Goal: Register for event/course

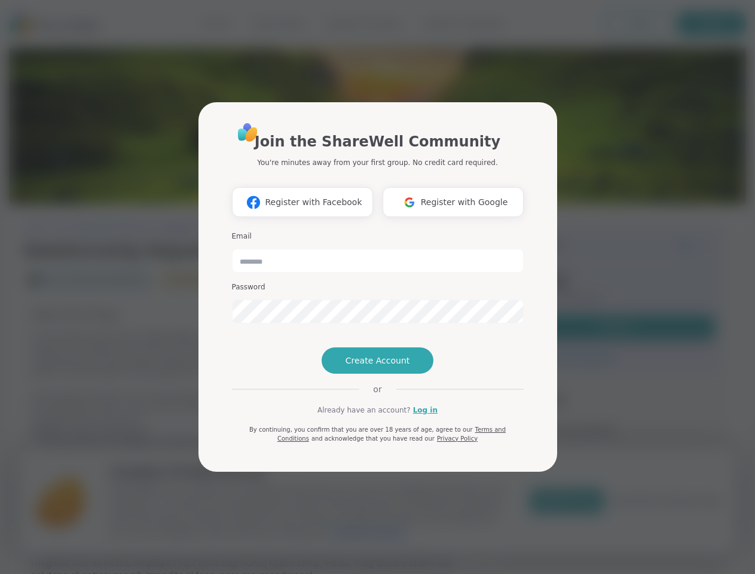
click at [302, 202] on span "Register with Facebook" at bounding box center [313, 202] width 97 height 13
click at [453, 202] on span "Register with Google" at bounding box center [464, 202] width 87 height 13
click at [377, 360] on span "Create Account" at bounding box center [377, 360] width 65 height 12
